Goal: Transaction & Acquisition: Purchase product/service

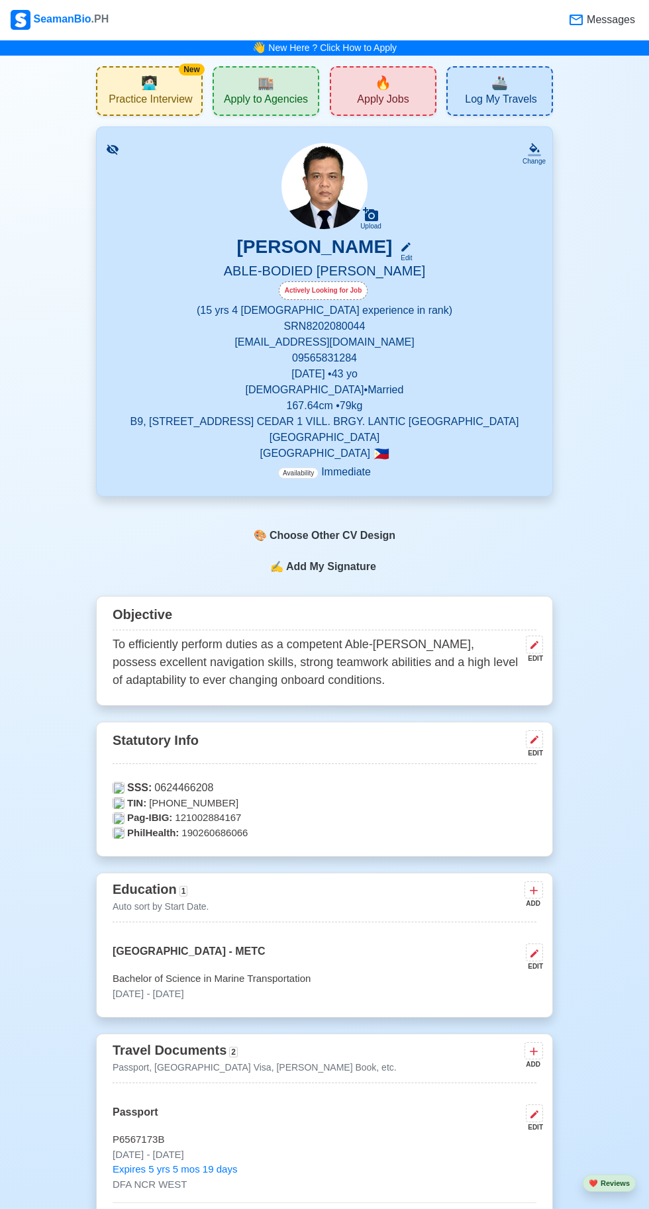
click at [388, 89] on span "🔥" at bounding box center [383, 83] width 17 height 20
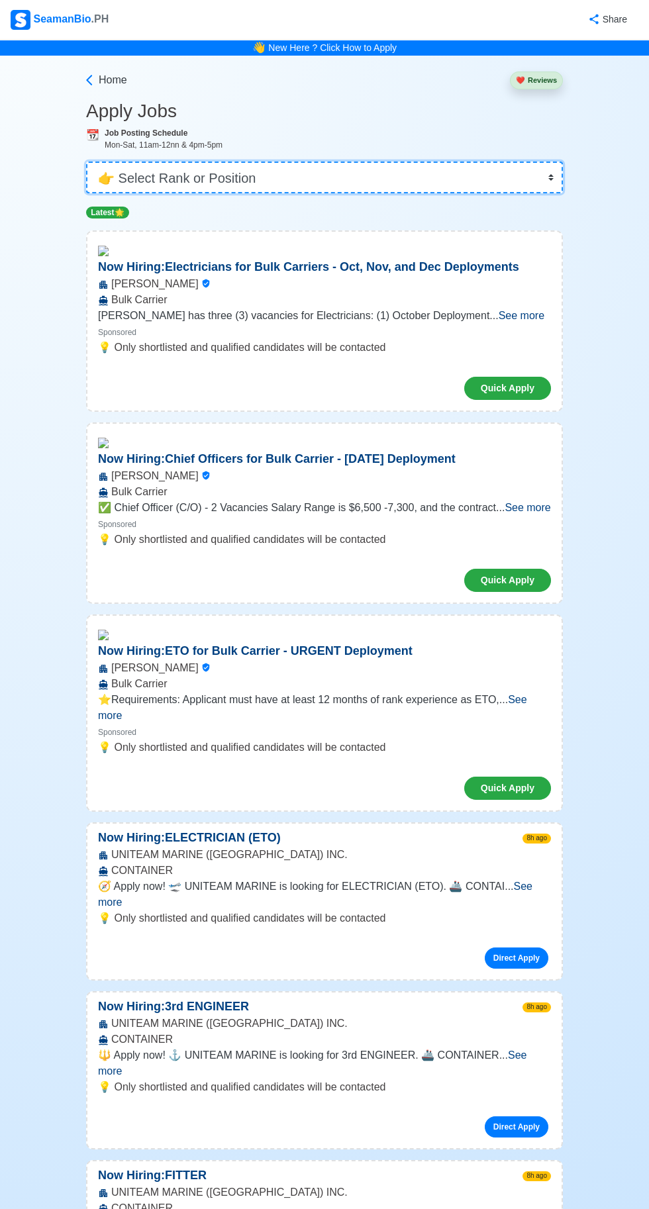
click at [377, 185] on select "👉 Select Rank or Position Master Chief Officer 2nd Officer 3rd Officer Junior O…" at bounding box center [324, 178] width 477 height 32
select select "[PERSON_NAME]"
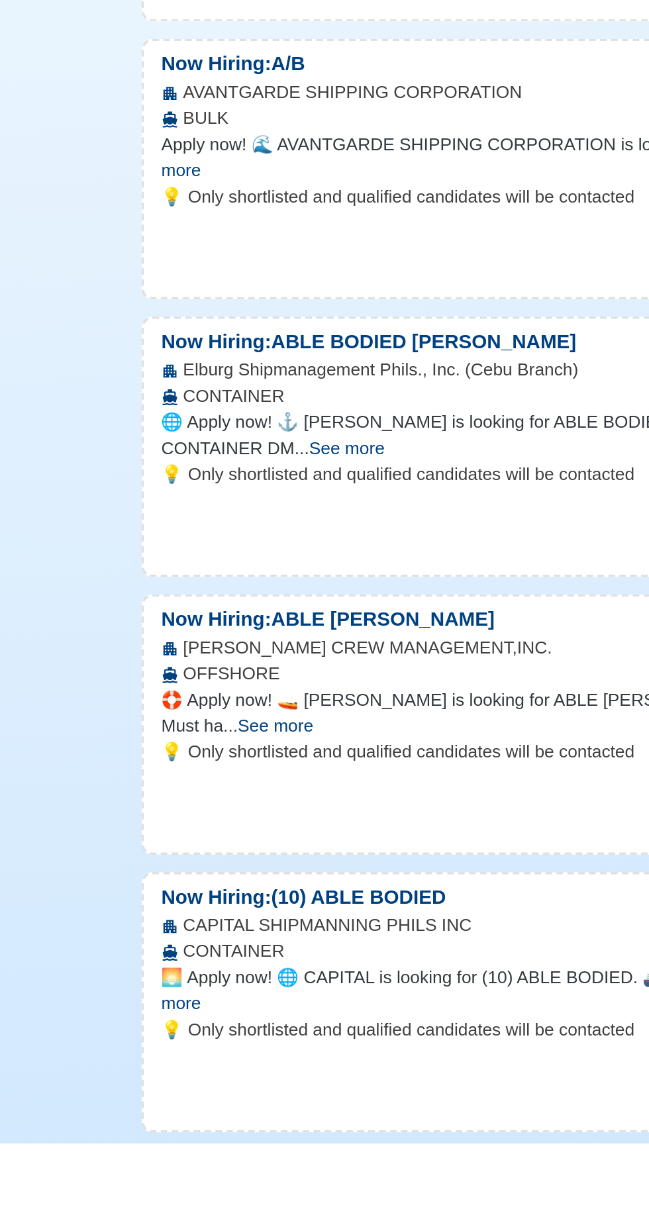
scroll to position [3575, 0]
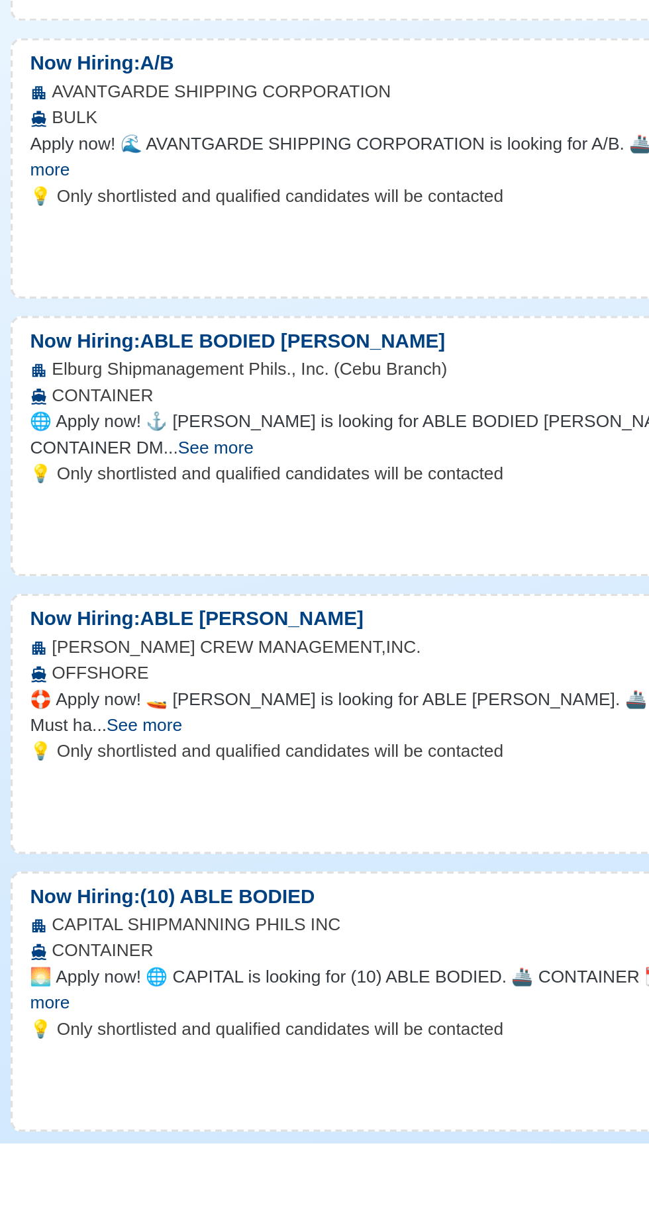
click at [136, 622] on span "See more" at bounding box center [316, 608] width 436 height 27
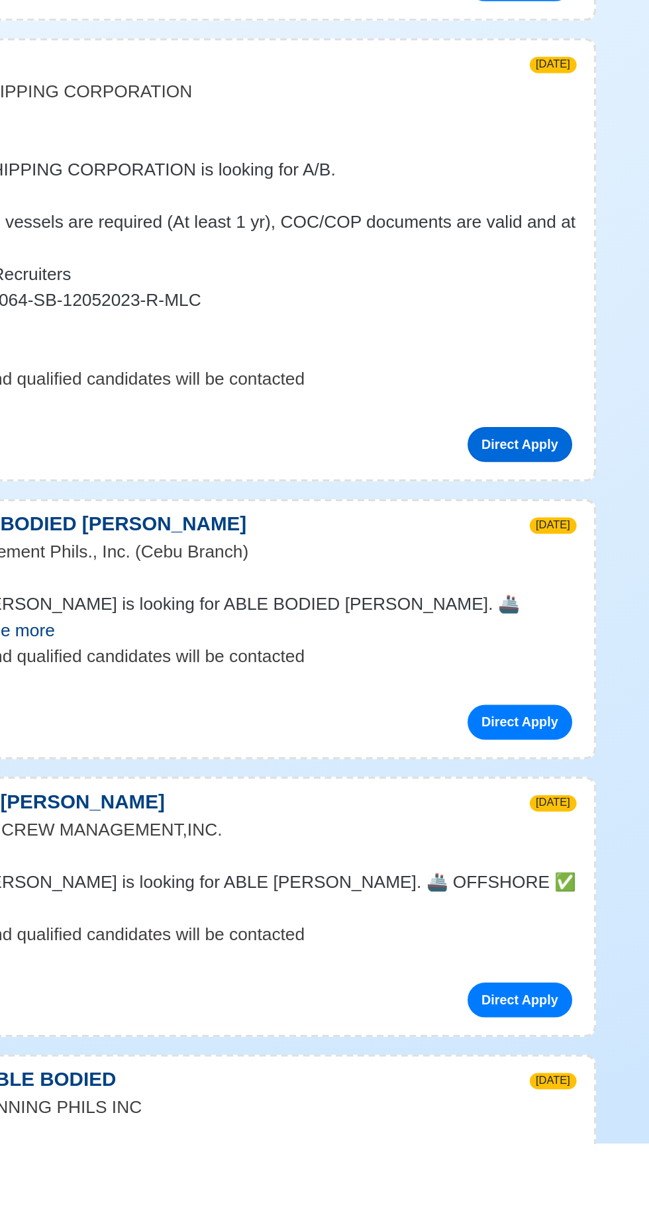
click at [532, 794] on link "Direct Apply" at bounding box center [517, 783] width 64 height 21
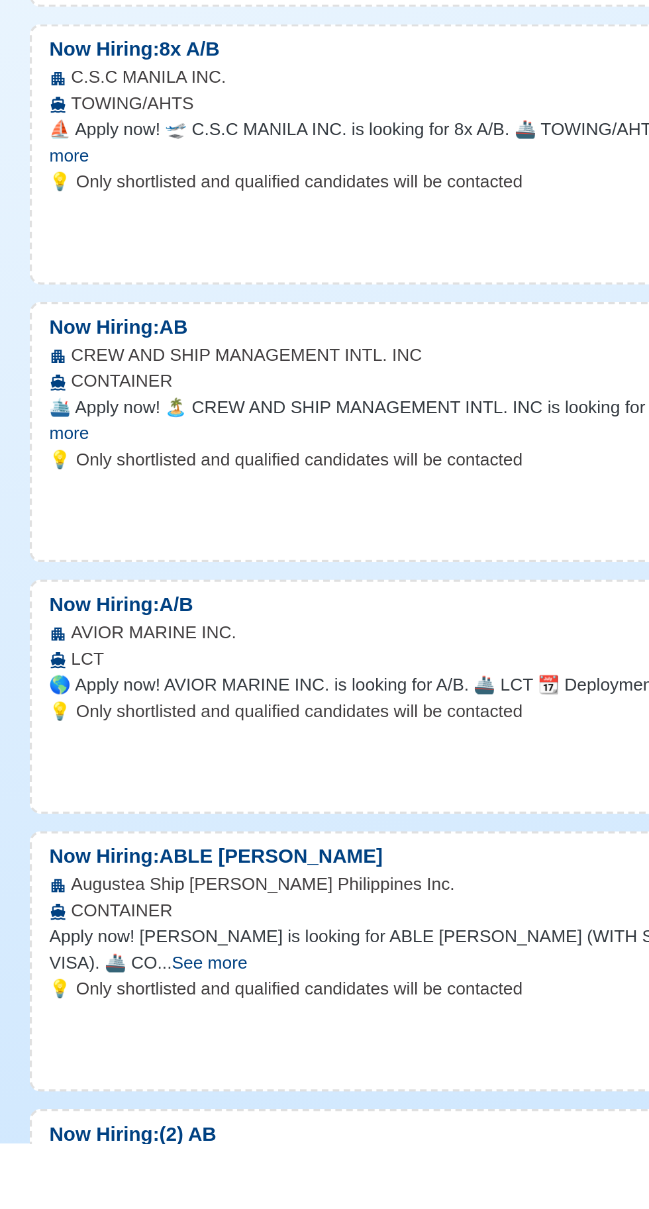
scroll to position [22831, 0]
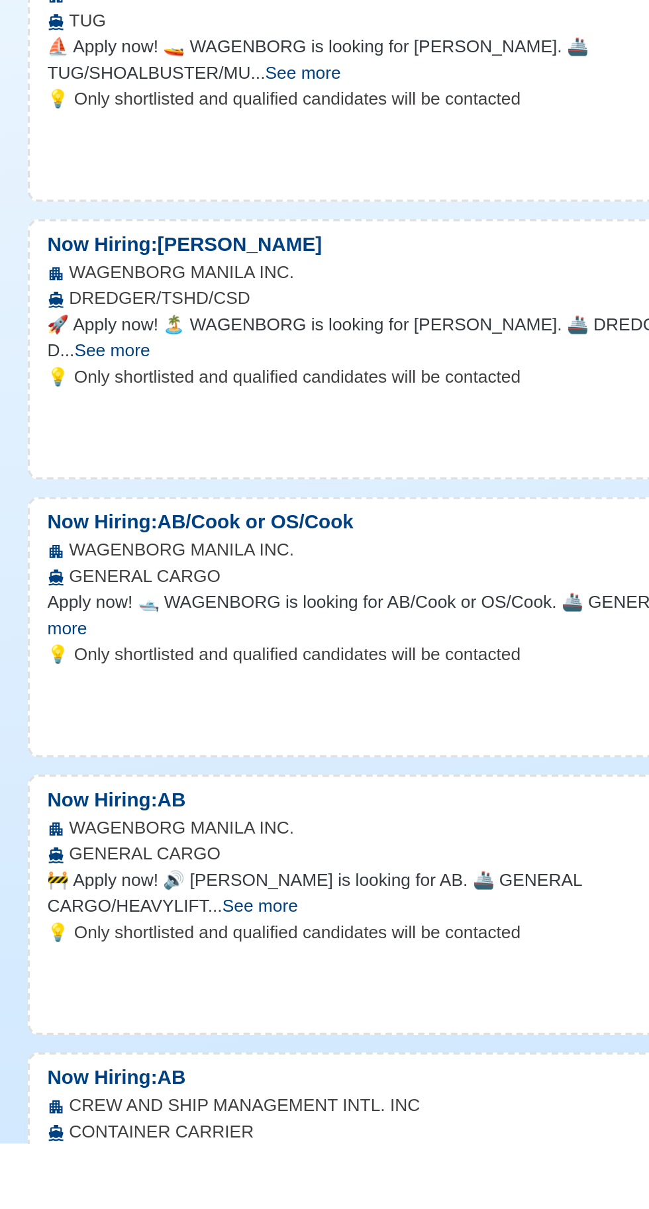
scroll to position [24893, 0]
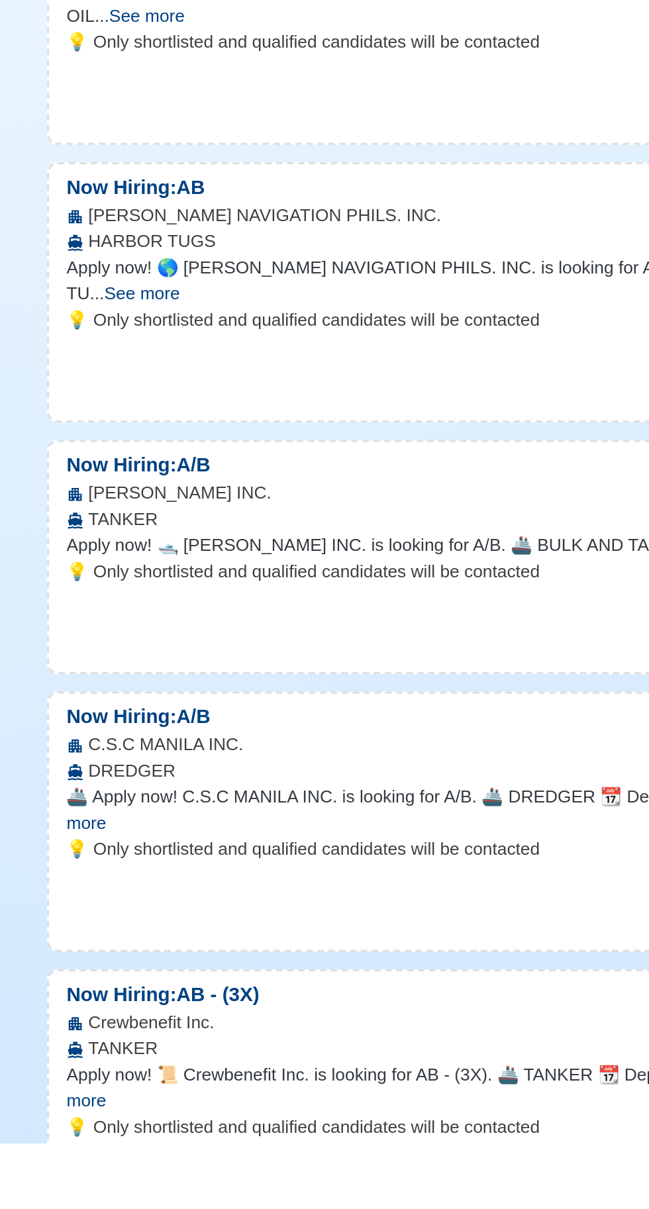
scroll to position [27426, 0]
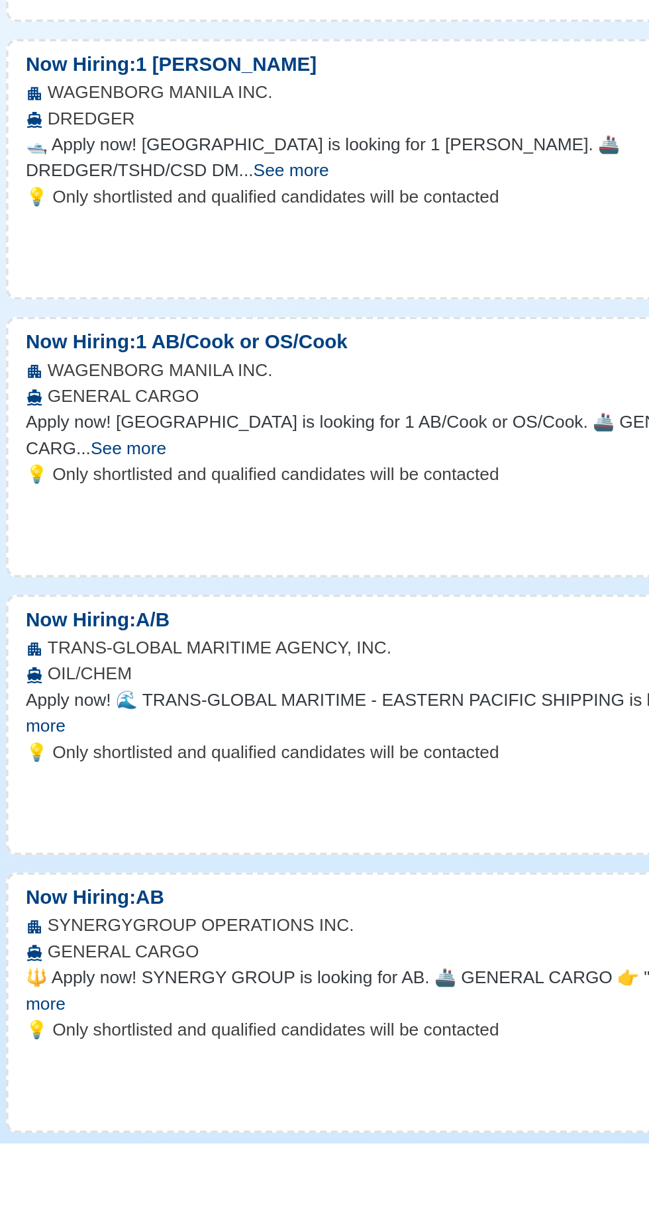
scroll to position [32536, 0]
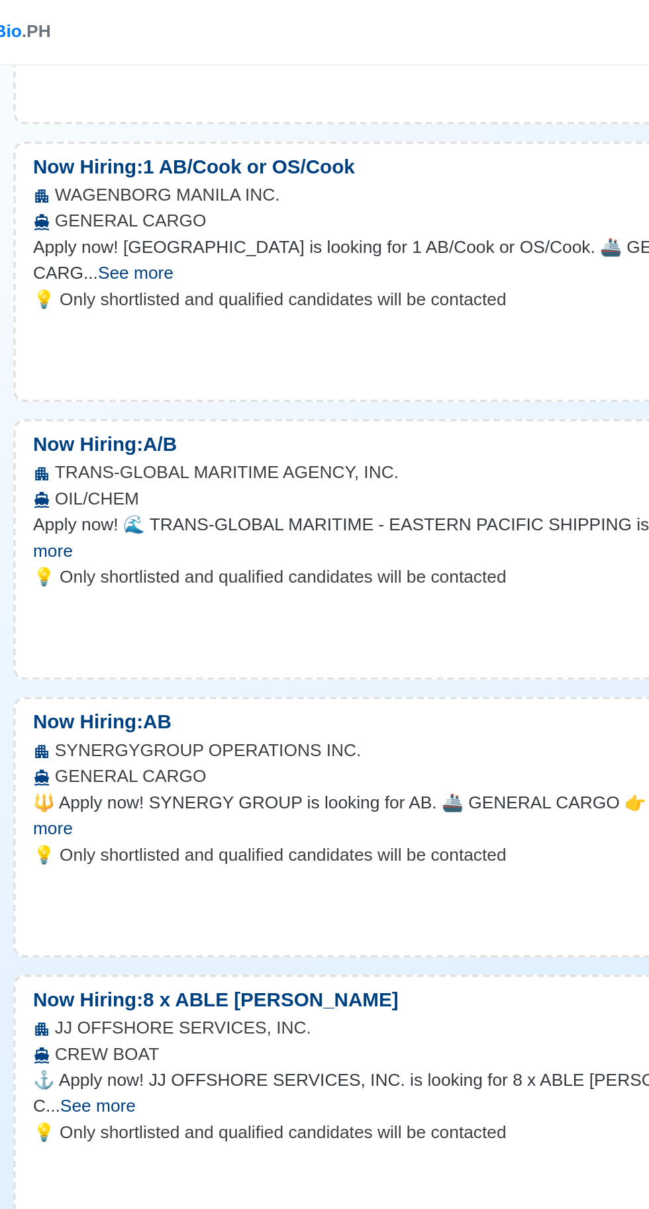
scroll to position [33830, 0]
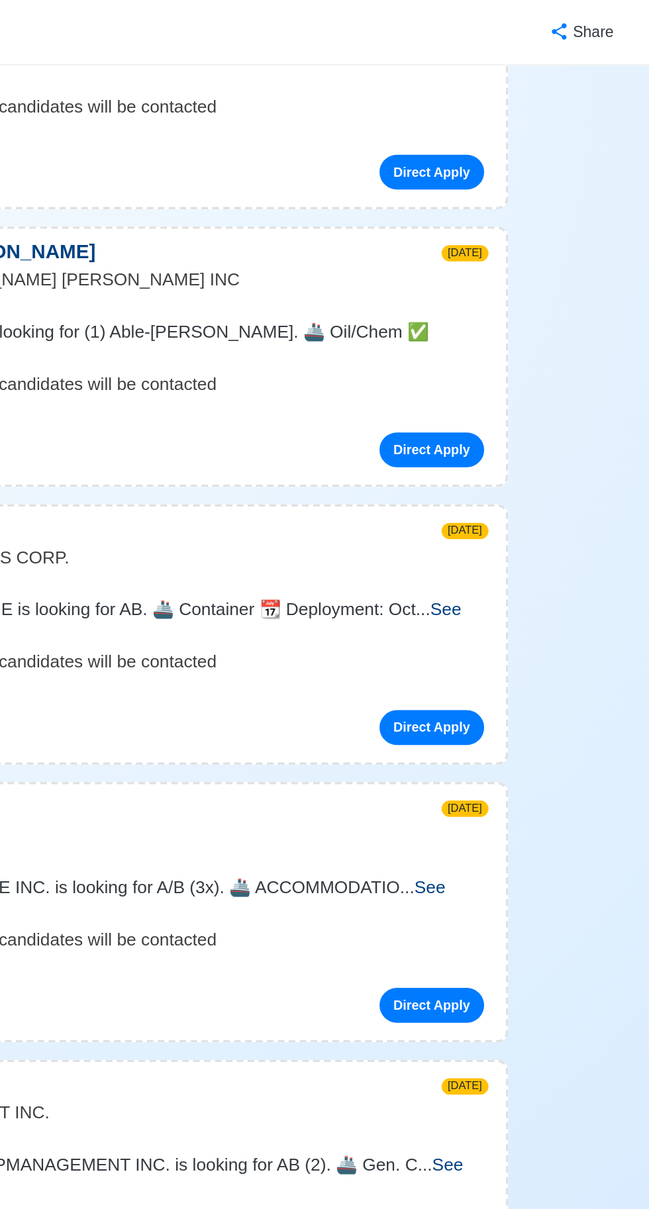
scroll to position [0, 0]
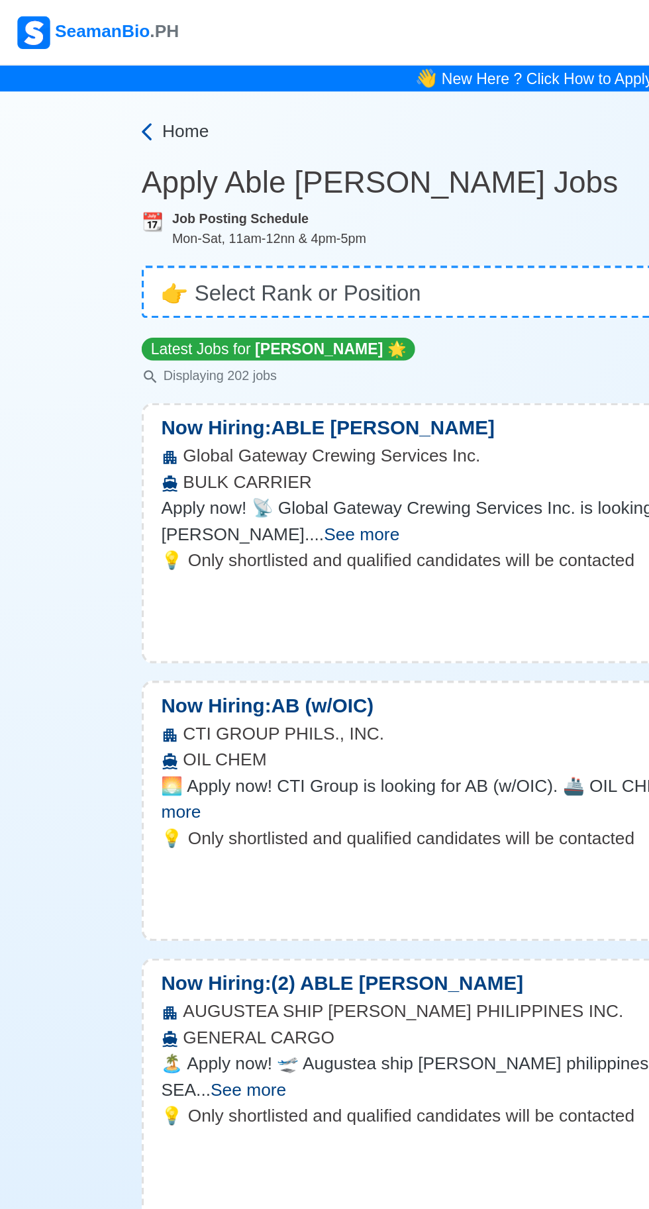
click at [100, 87] on span "Home" at bounding box center [113, 80] width 28 height 16
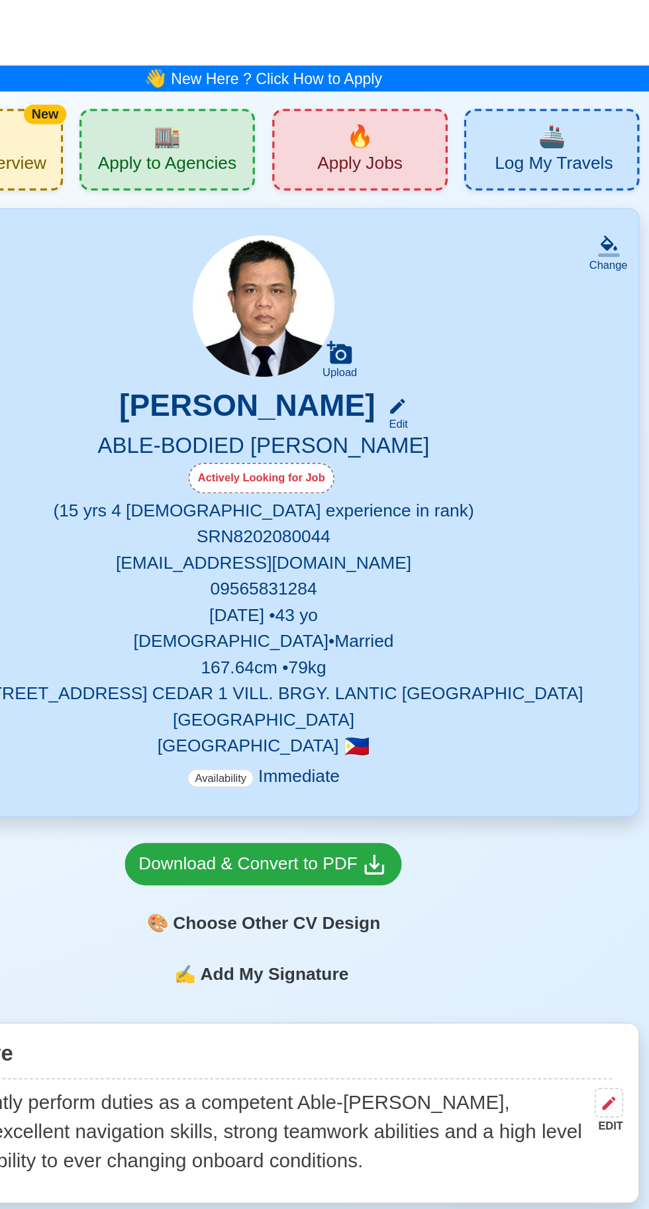
click at [512, 93] on span "Log My Travels" at bounding box center [501, 101] width 72 height 17
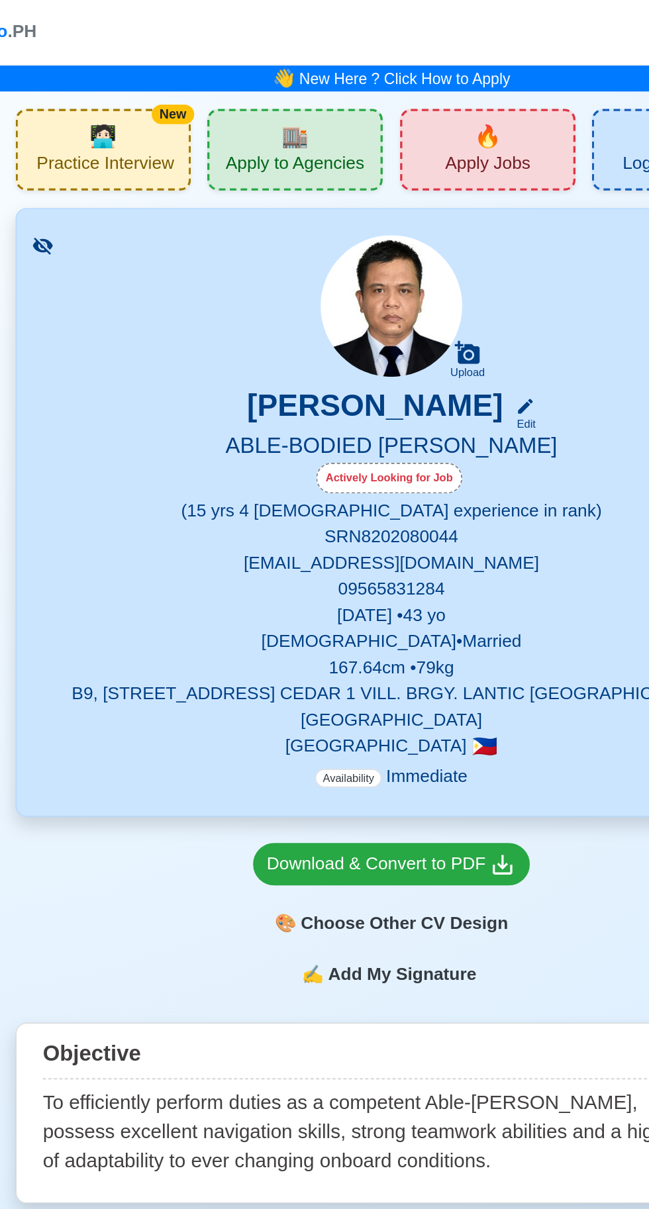
click at [278, 93] on span "Apply to Agencies" at bounding box center [266, 101] width 84 height 17
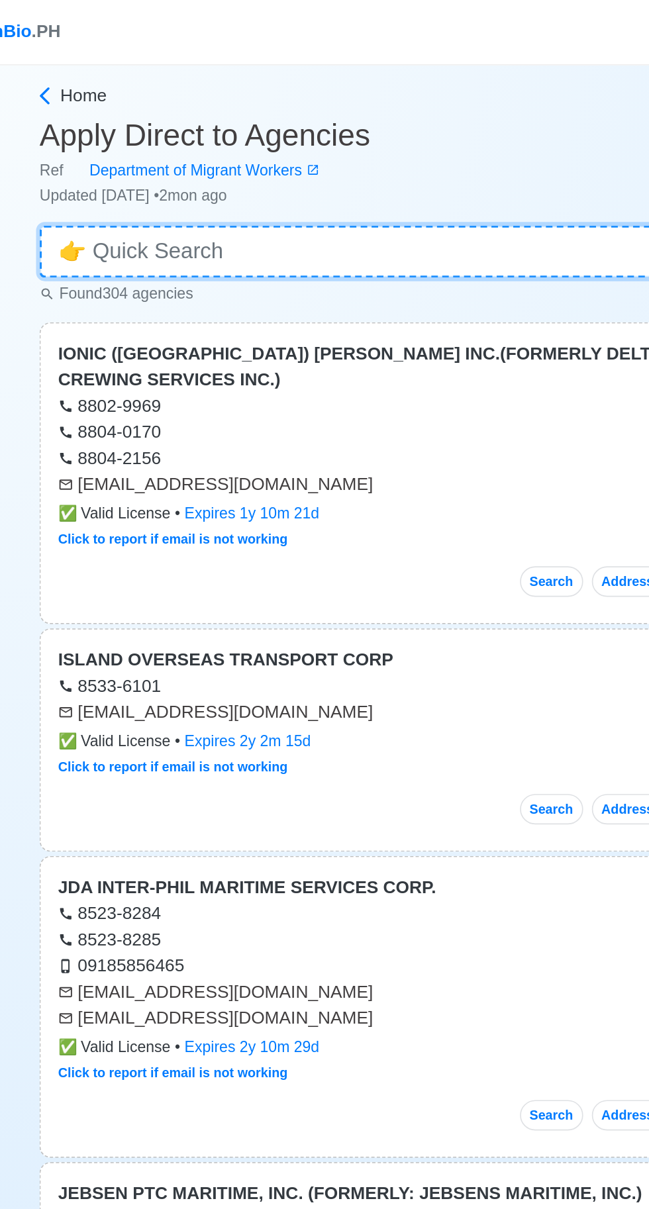
click at [279, 160] on input at bounding box center [324, 153] width 457 height 32
type input "AB"
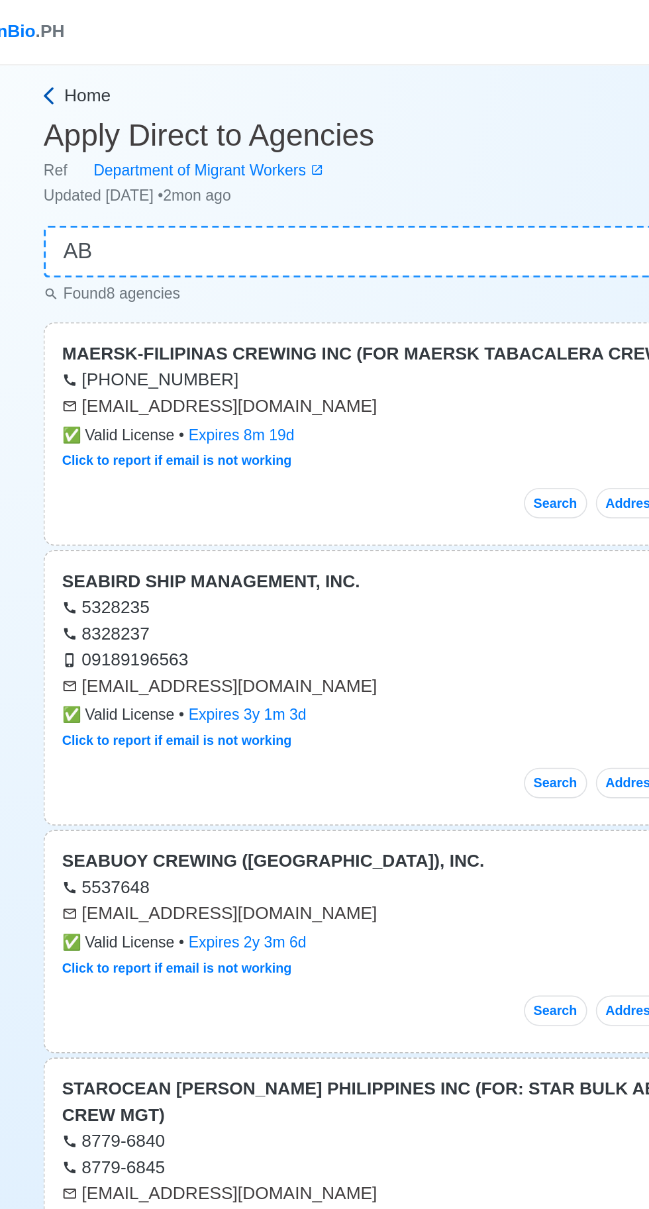
click at [116, 61] on span "Home" at bounding box center [123, 58] width 28 height 16
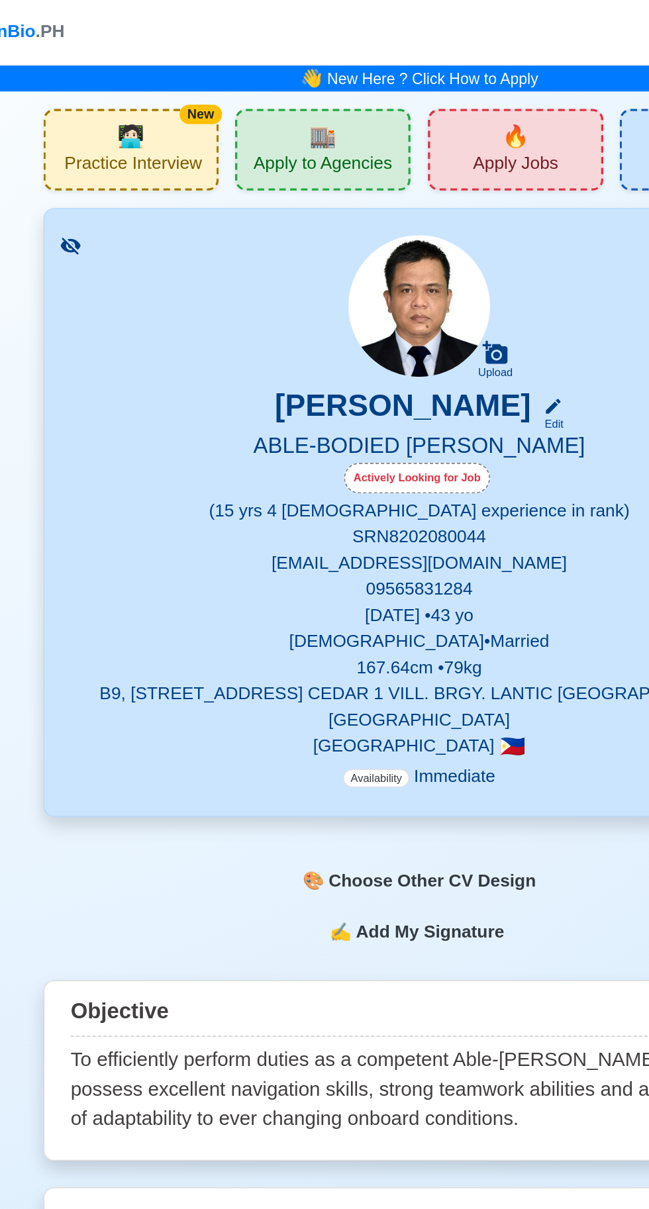
click at [169, 100] on span "Practice Interview" at bounding box center [150, 101] width 83 height 17
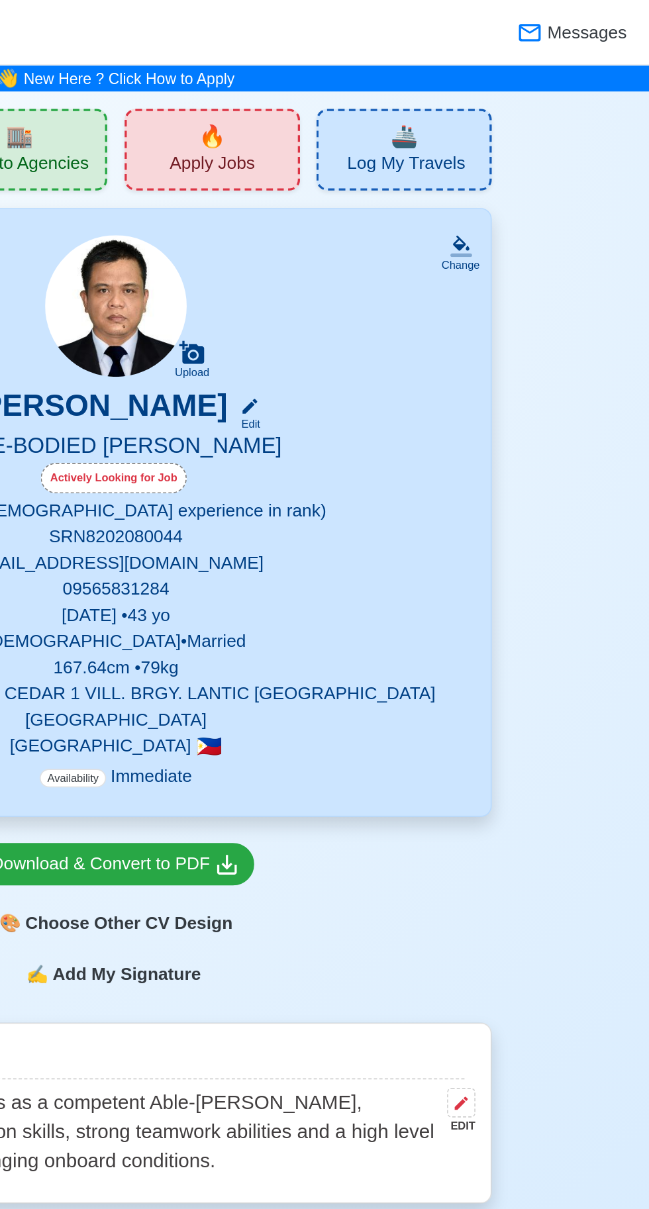
click at [397, 93] on span "Apply Jobs" at bounding box center [383, 101] width 52 height 17
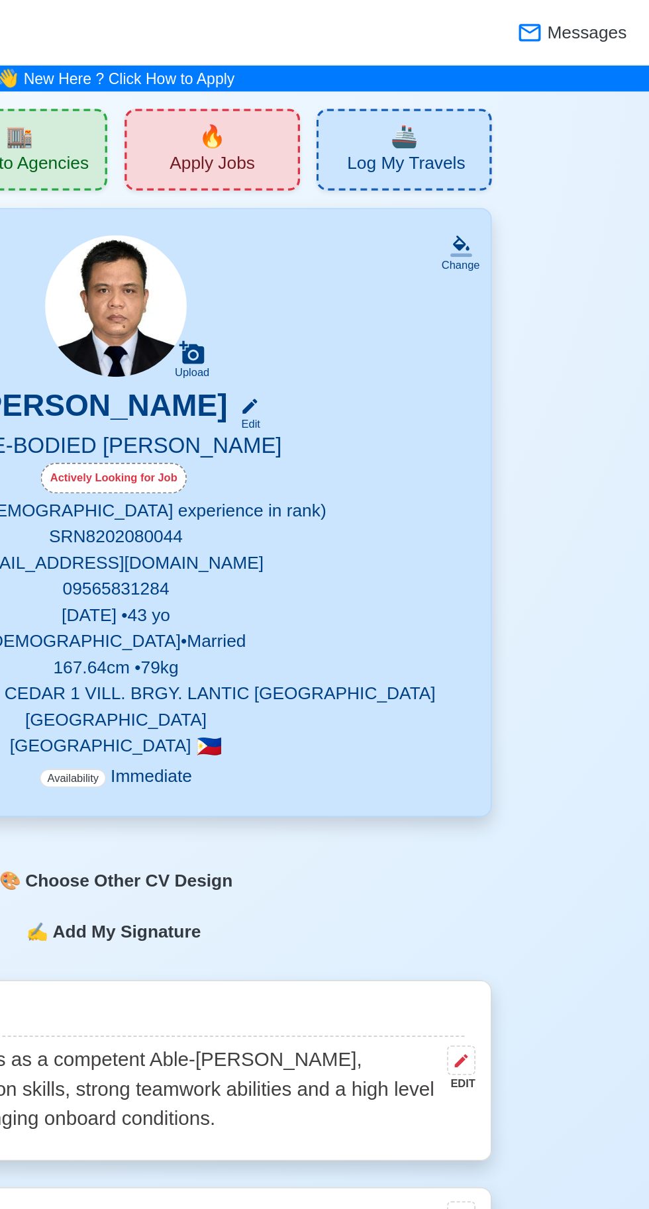
click at [373, 93] on span "Apply Jobs" at bounding box center [383, 101] width 52 height 17
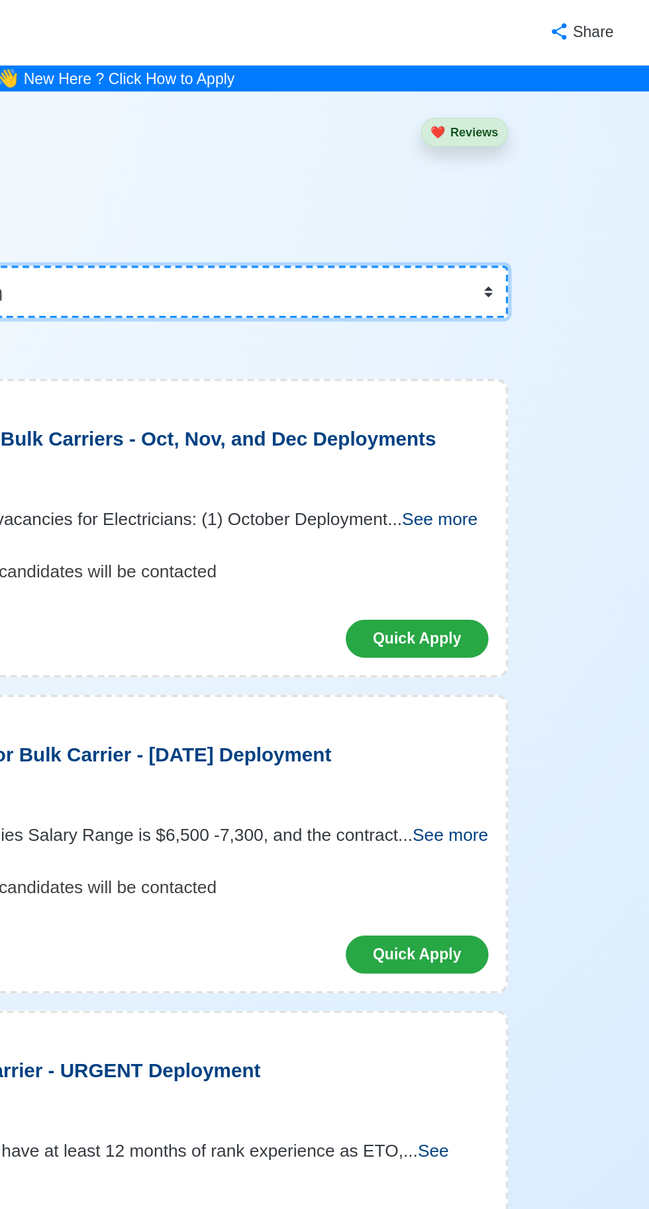
click at [541, 176] on select "👉 Select Rank or Position Master Chief Officer 2nd Officer 3rd Officer Junior O…" at bounding box center [324, 178] width 477 height 32
select select "[PERSON_NAME]"
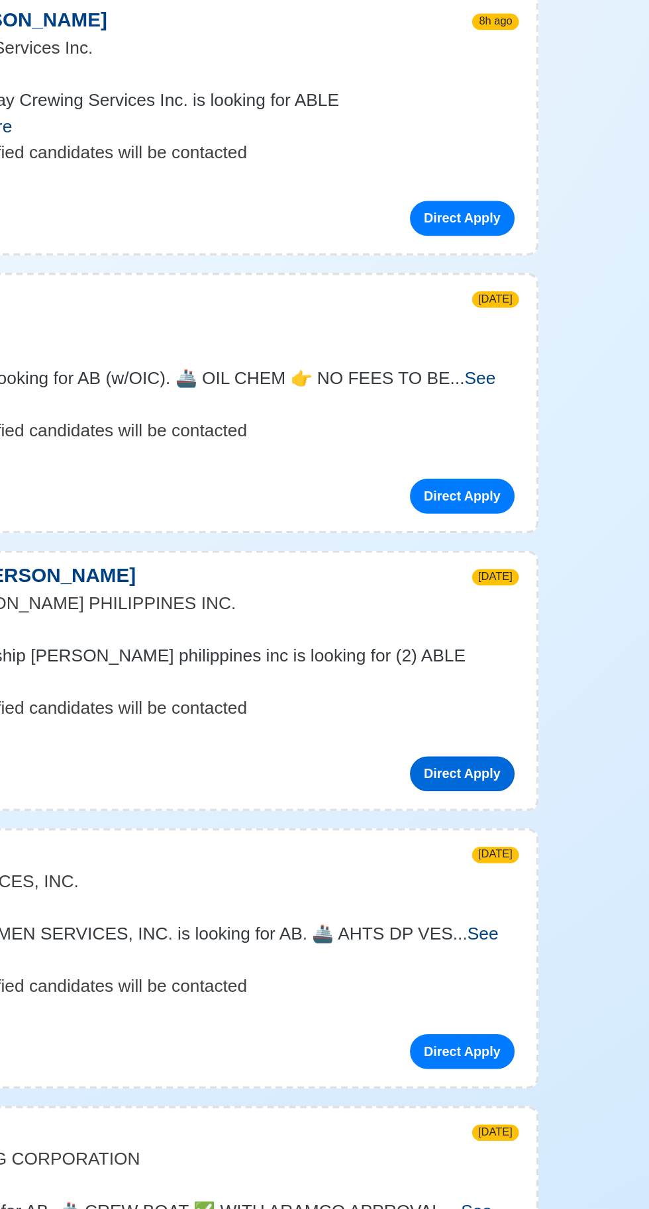
click at [534, 729] on link "Direct Apply" at bounding box center [517, 718] width 64 height 21
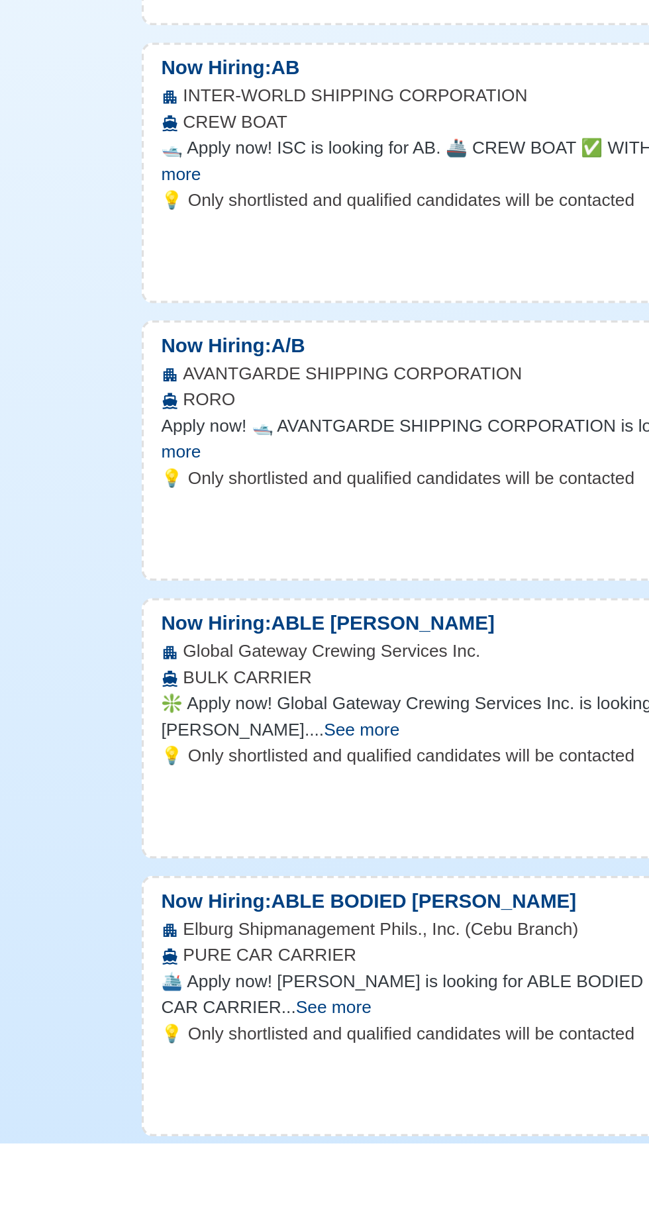
scroll to position [381, 0]
